Goal: Obtain resource: Obtain resource

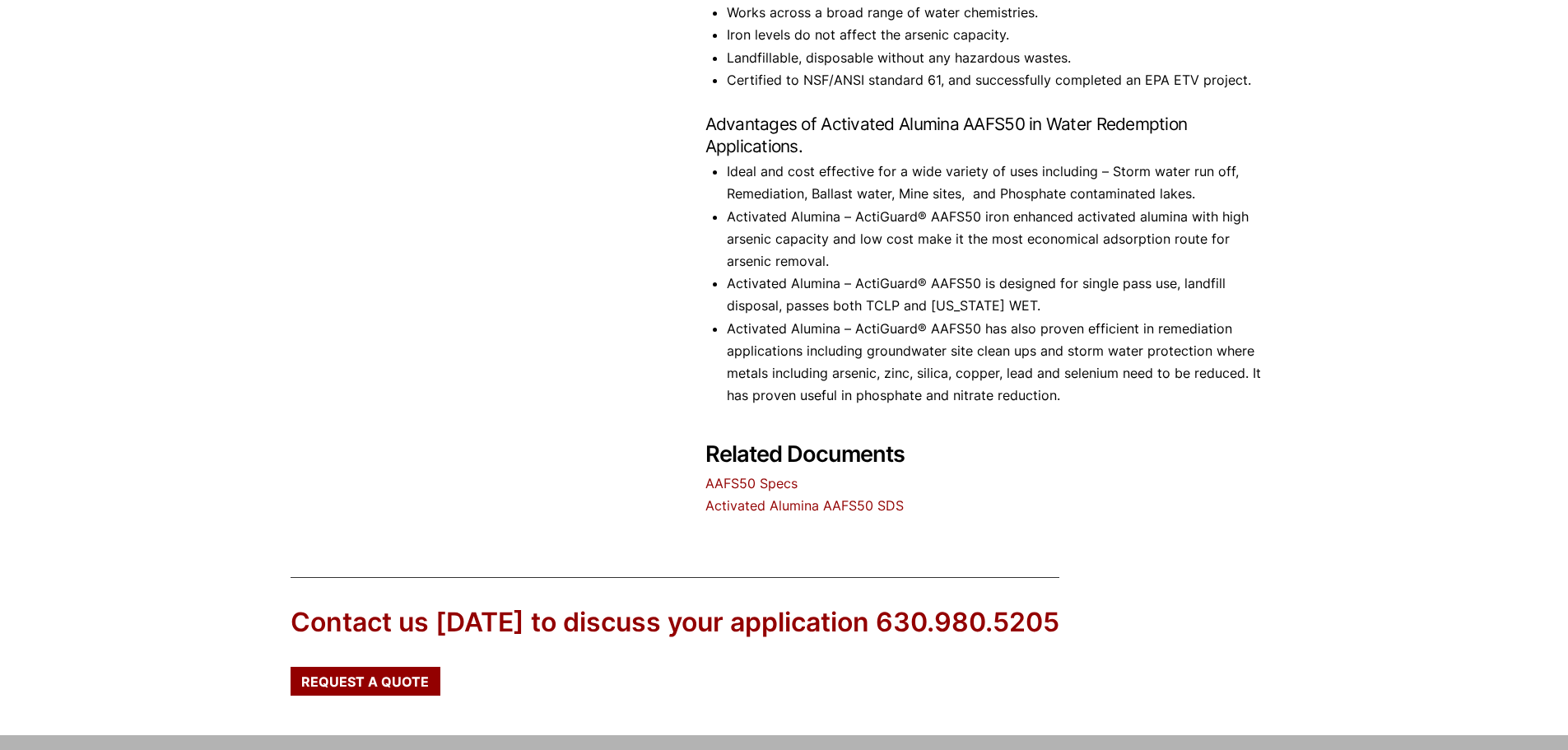
scroll to position [988, 0]
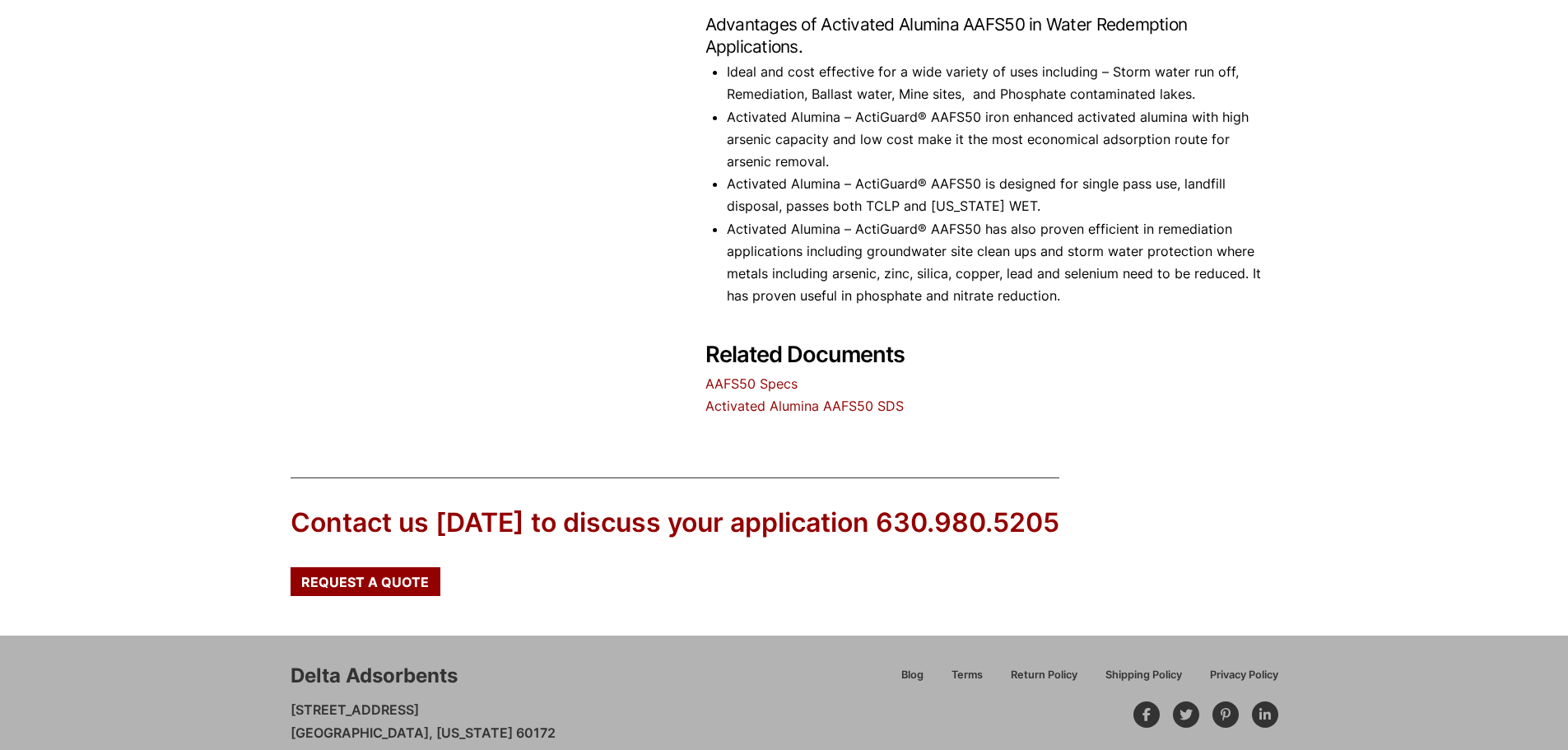
click at [763, 383] on link "AAFS50 Specs" at bounding box center [751, 383] width 92 height 17
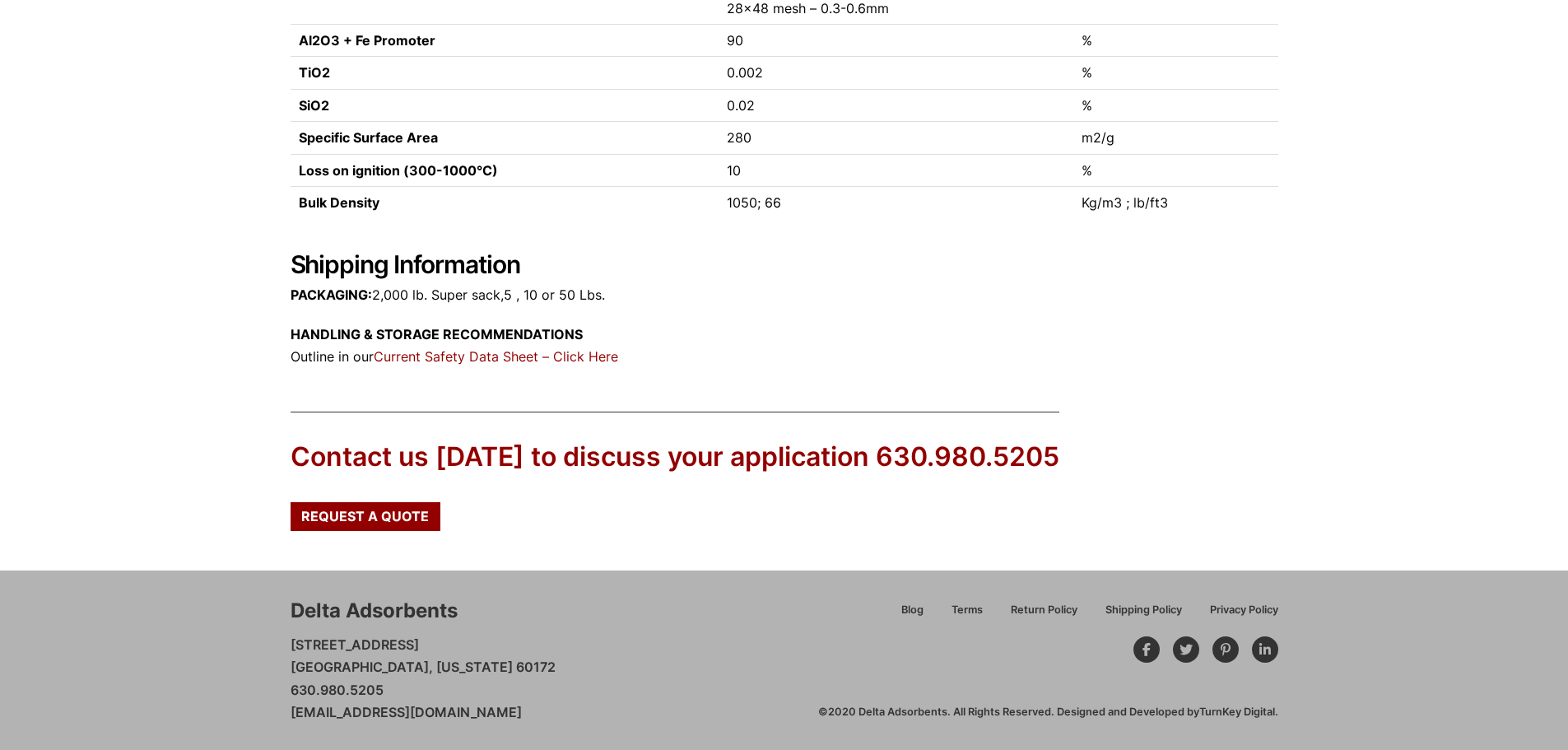
scroll to position [105, 0]
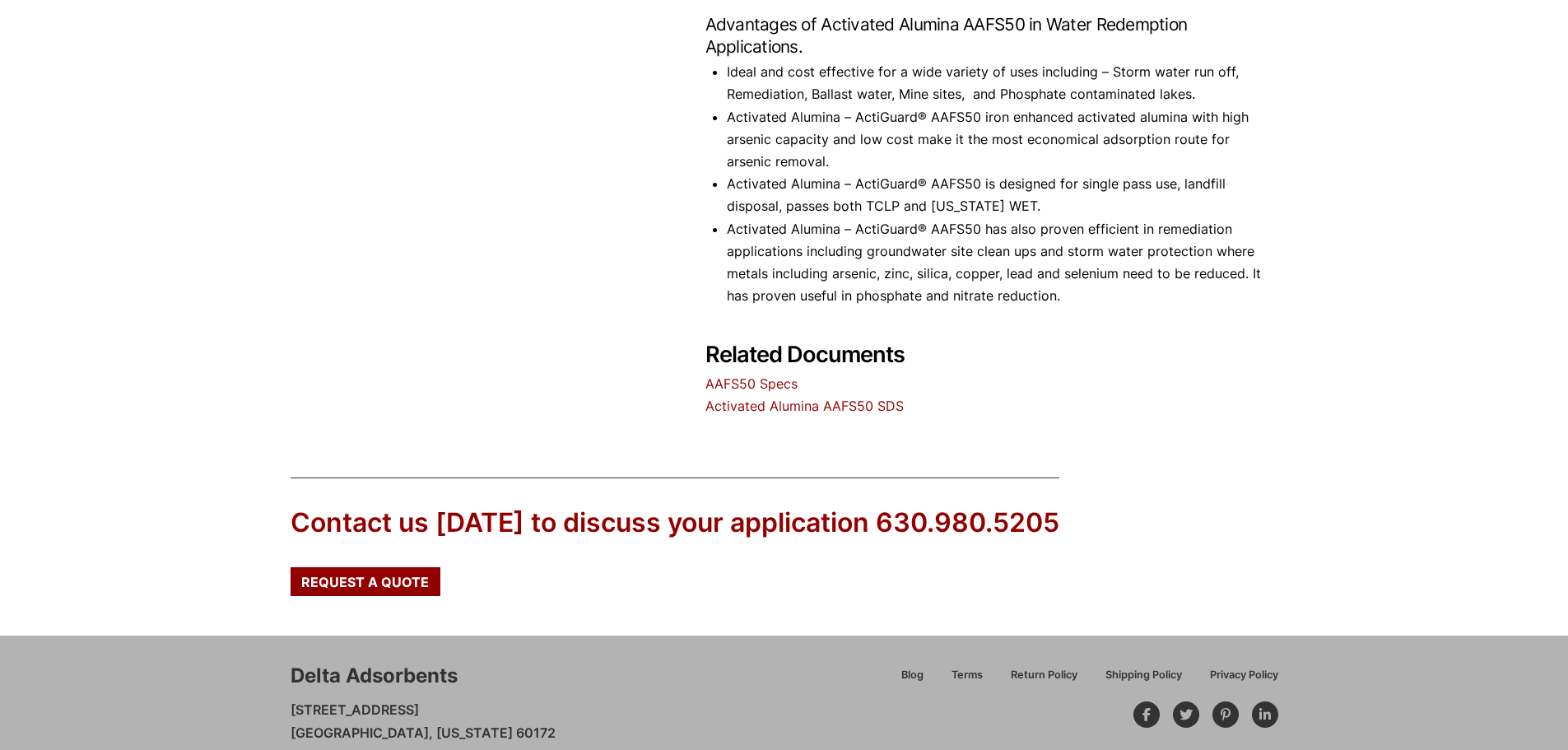
click at [779, 406] on link "Activated Alumina AAFS50 SDS" at bounding box center [804, 406] width 198 height 17
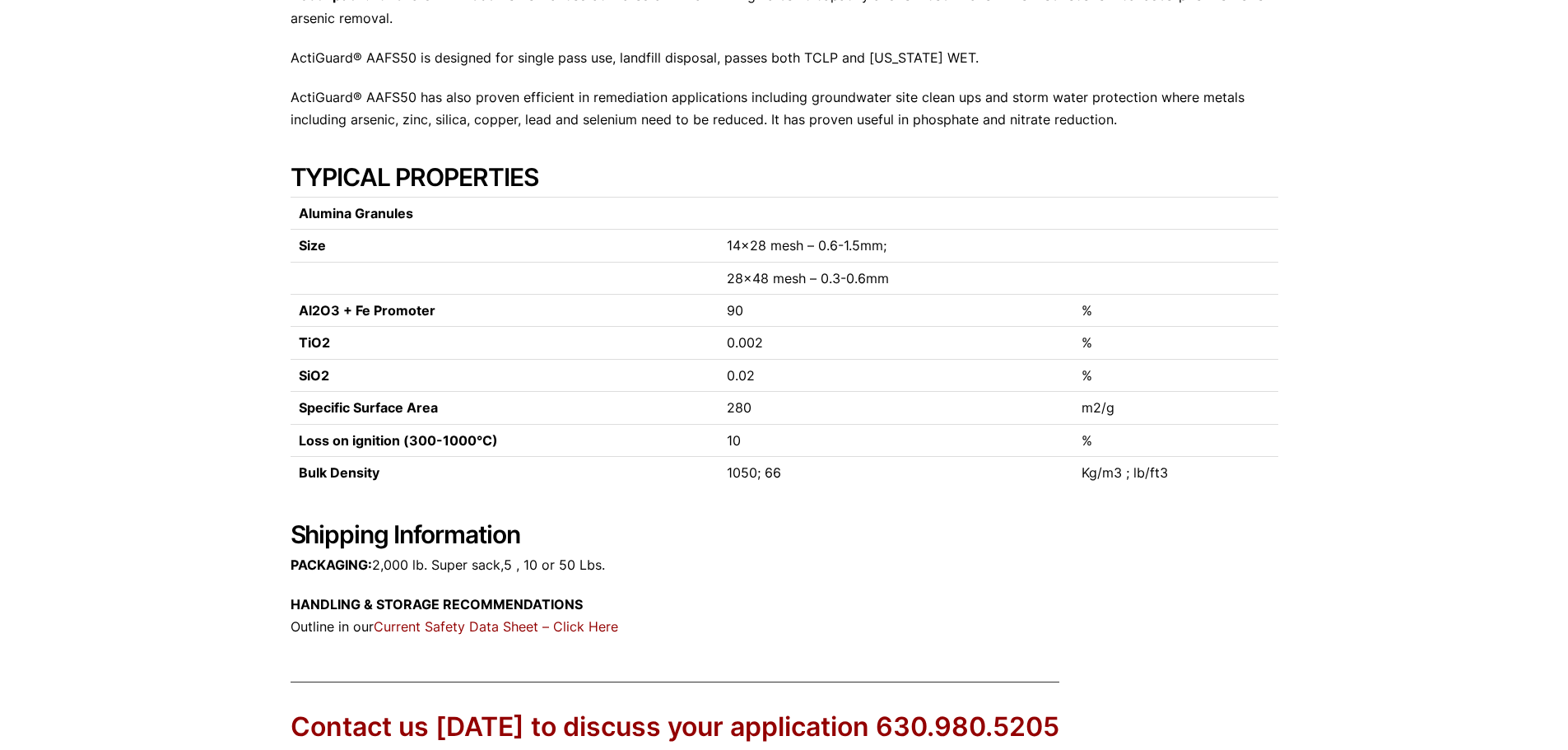
scroll to position [599, 0]
